Goal: Book appointment/travel/reservation

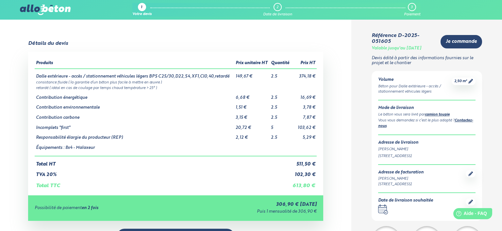
click at [469, 202] on icon at bounding box center [471, 201] width 5 height 5
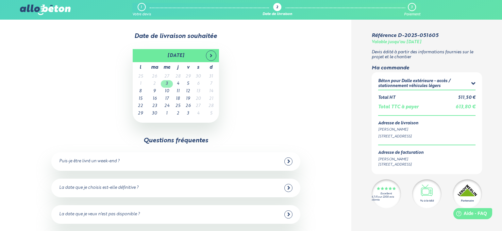
click at [170, 82] on td "3" at bounding box center [167, 84] width 12 height 8
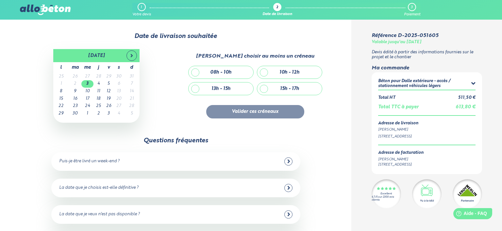
click at [267, 93] on div "15h - 17h" at bounding box center [289, 88] width 65 height 12
checkbox input "true"
click at [256, 116] on button "Valider ces créneaux" at bounding box center [255, 111] width 98 height 13
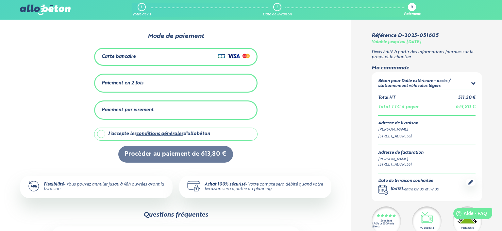
click at [145, 10] on link "1 Votre devis" at bounding box center [141, 10] width 19 height 14
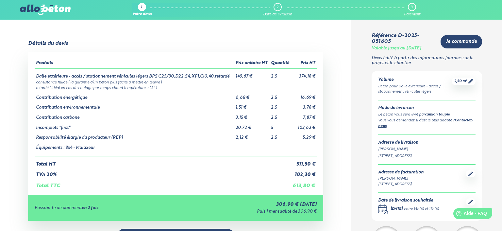
click at [348, 66] on div "Détails du devis Produits Prix unitaire HT Quantité Prix HT Dalle extérieure - …" at bounding box center [176, 166] width 352 height 251
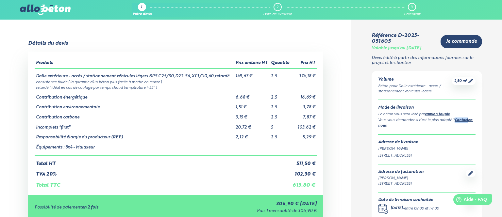
click at [395, 126] on link "Contactez-nous" at bounding box center [425, 123] width 95 height 9
